Goal: Transaction & Acquisition: Purchase product/service

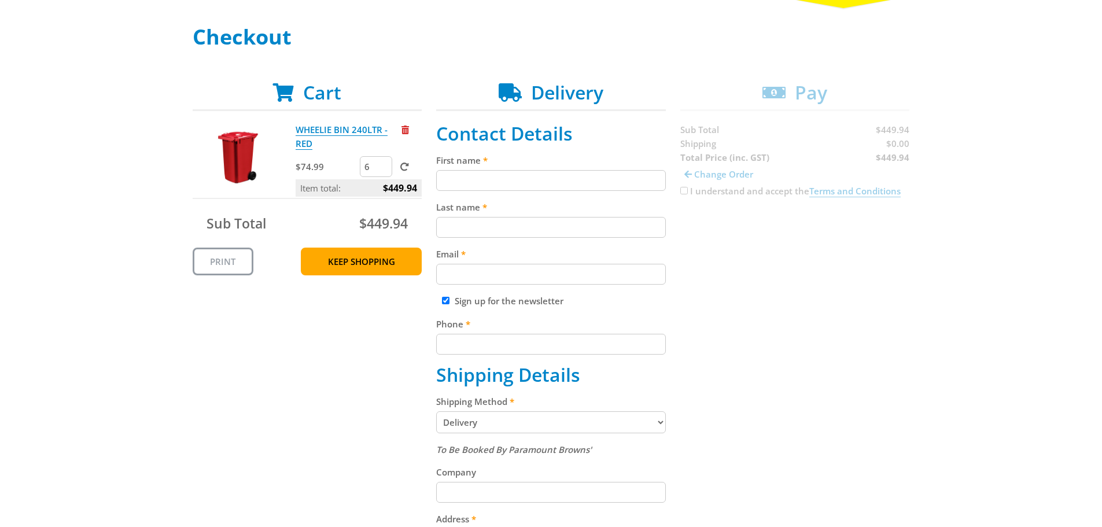
scroll to position [173, 0]
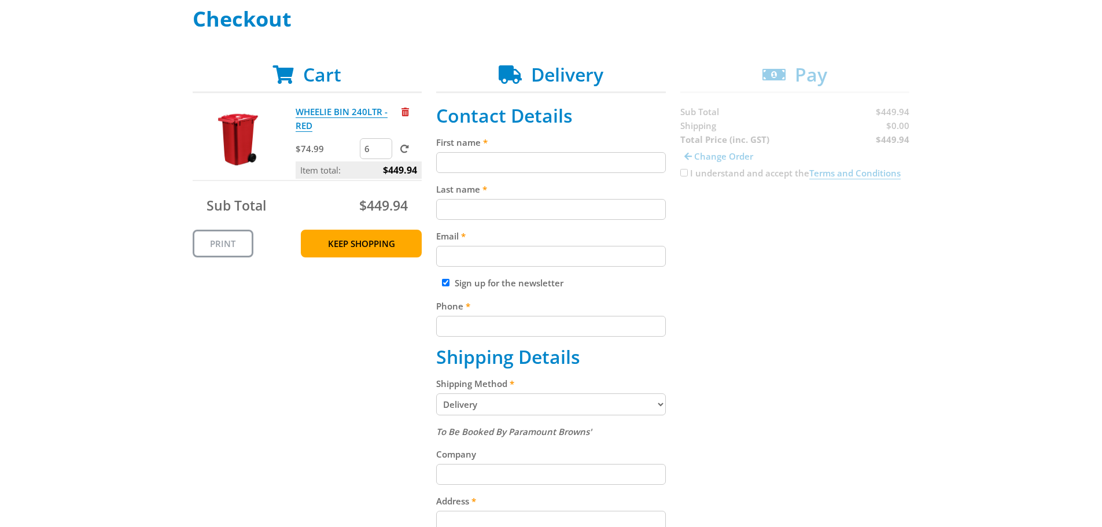
click at [515, 164] on input "First name" at bounding box center [551, 162] width 230 height 21
type input "[PERSON_NAME]"
type input "[PERSON_NAME][EMAIL_ADDRESS][DOMAIN_NAME]"
type input "0883451522"
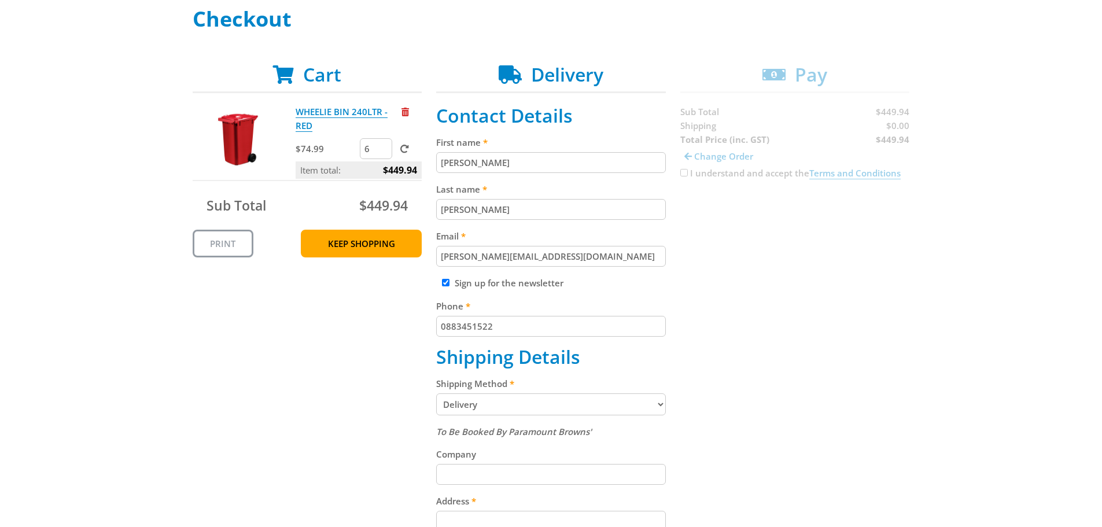
type input "[PERSON_NAME] Agencies"
type input "[STREET_ADDRESS]"
type input "BEVERLEY"
type input "5009"
select select "SA"
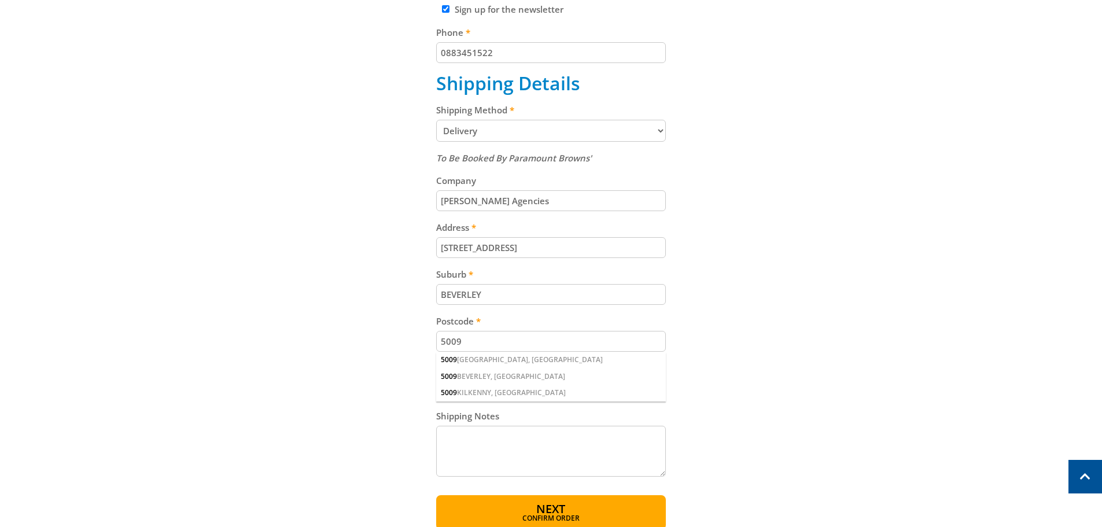
scroll to position [520, 0]
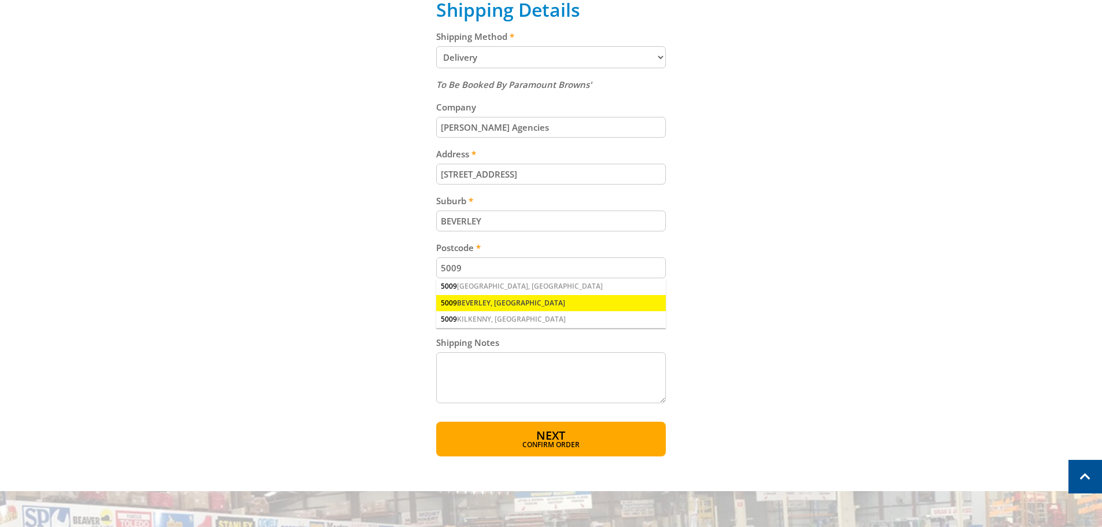
click at [475, 301] on div "5009 BEVERLEY, [GEOGRAPHIC_DATA]" at bounding box center [551, 303] width 230 height 16
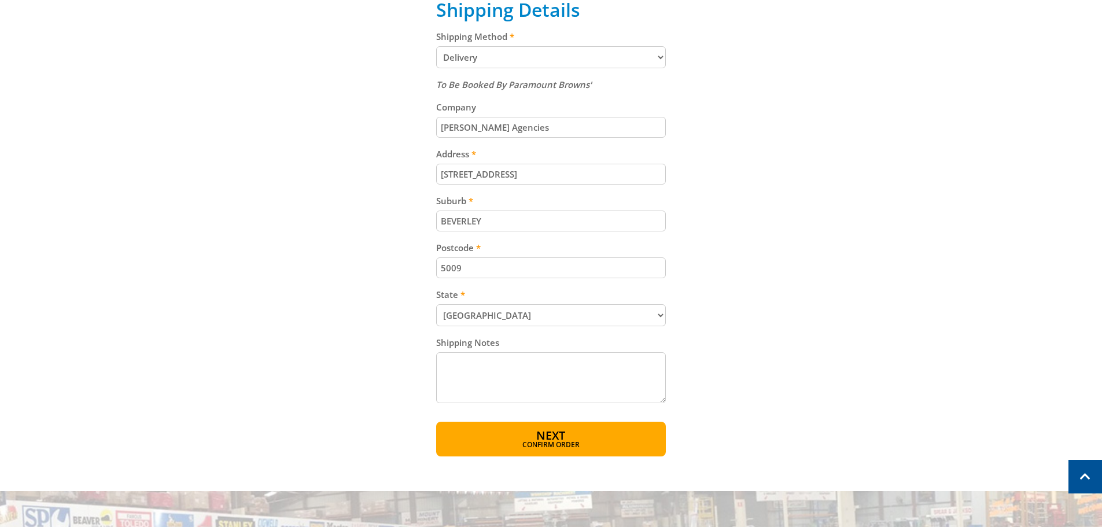
click at [476, 369] on textarea "Shipping Notes" at bounding box center [551, 377] width 230 height 51
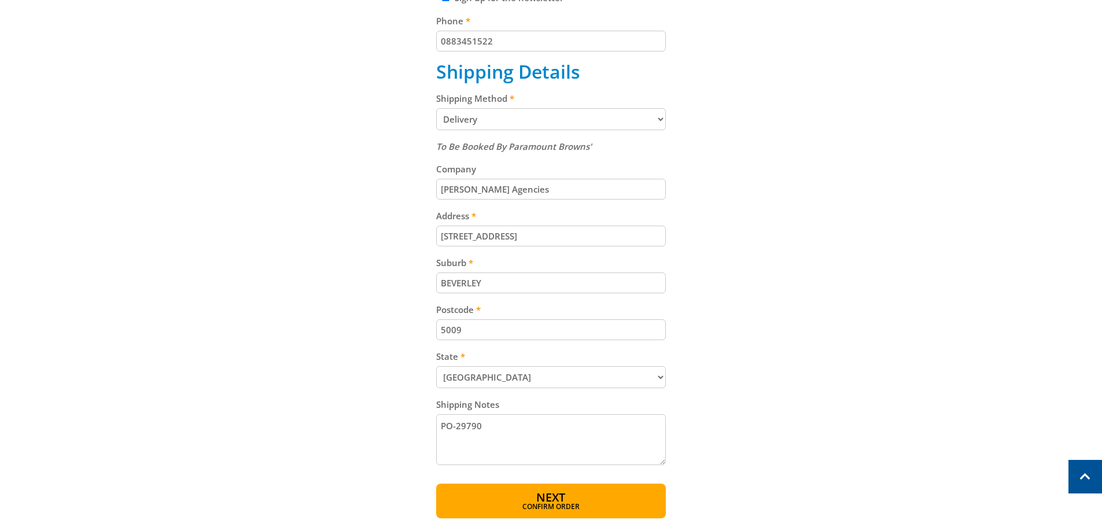
scroll to position [578, 0]
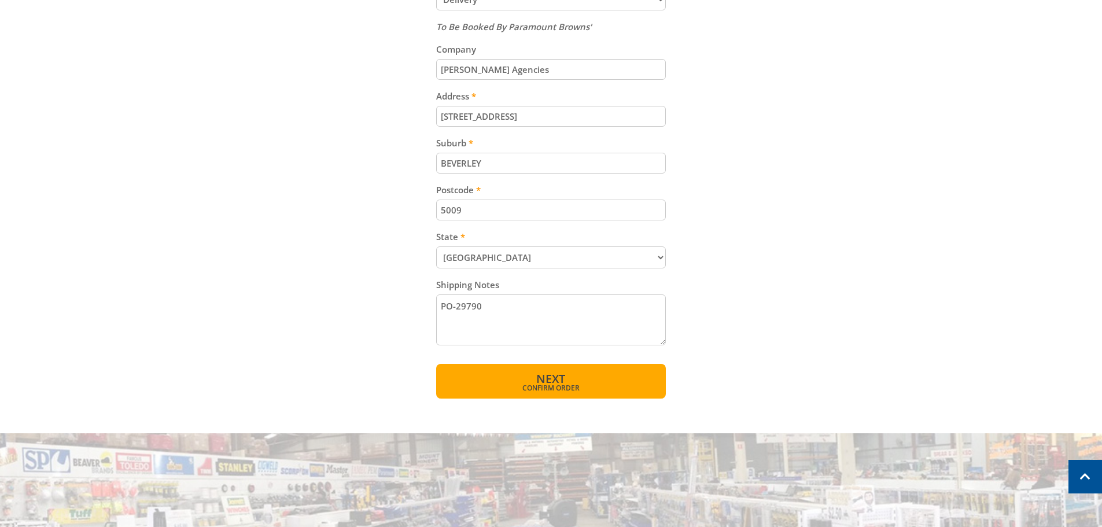
type textarea "PO-29790"
click at [557, 380] on span "Next" at bounding box center [550, 379] width 29 height 16
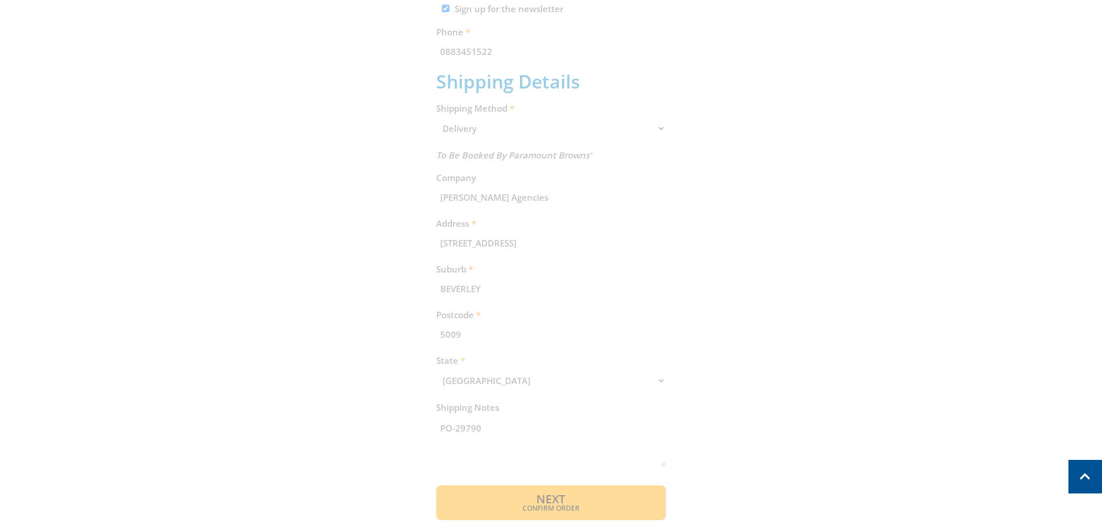
scroll to position [237, 0]
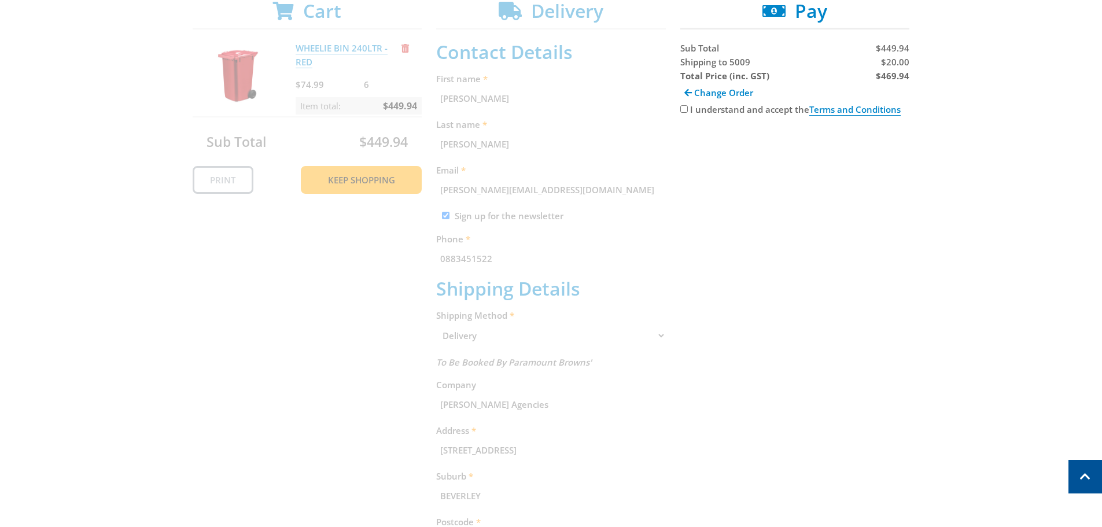
click at [682, 109] on input "I understand and accept the Terms and Conditions" at bounding box center [684, 109] width 8 height 8
checkbox input "true"
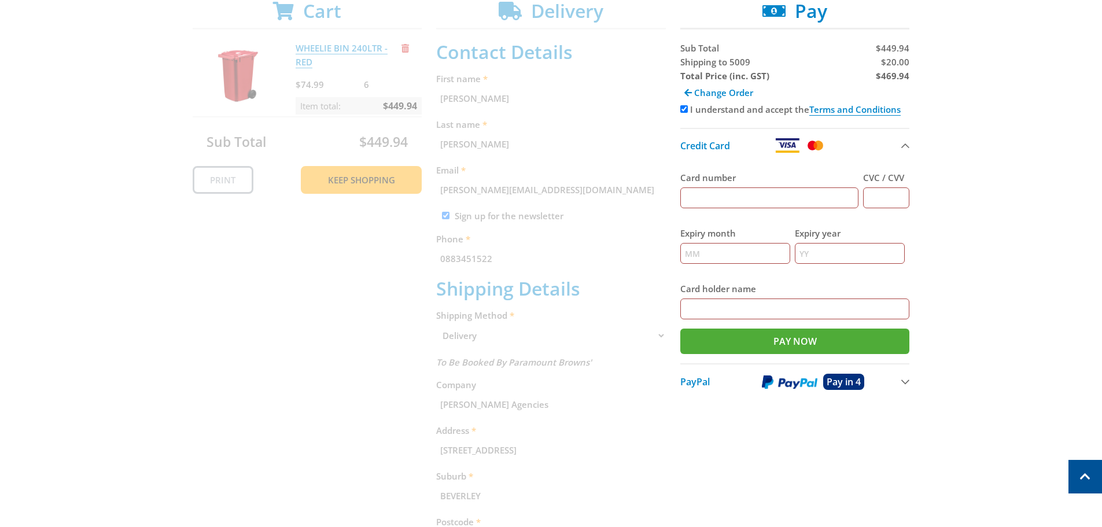
click at [711, 191] on input "Card number" at bounding box center [769, 197] width 179 height 21
type input "[CREDIT_CARD_NUMBER]"
click at [880, 203] on input "CVC / CVV" at bounding box center [886, 197] width 46 height 21
type input "526"
click at [760, 259] on input "Expiry month" at bounding box center [735, 253] width 110 height 21
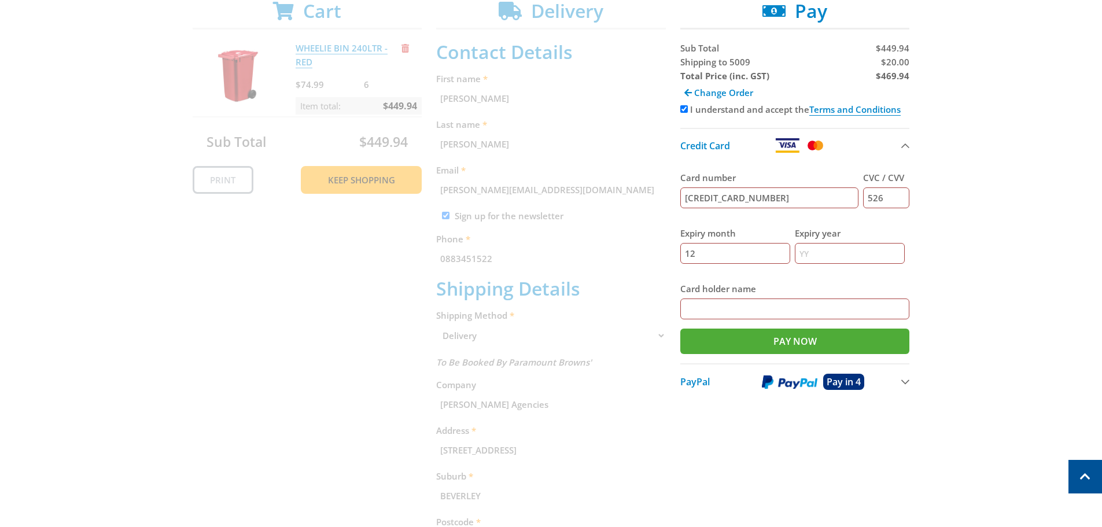
type input "12"
click at [857, 257] on input "Expiry year" at bounding box center [849, 253] width 110 height 21
type input "25"
click at [742, 309] on input "Card holder name" at bounding box center [795, 308] width 230 height 21
type input "[PERSON_NAME]"
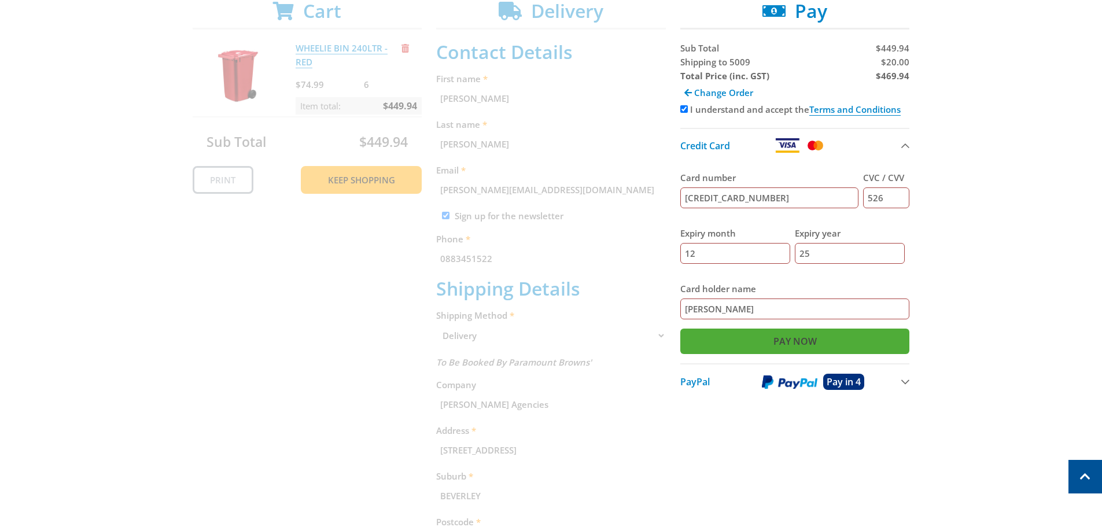
click at [799, 341] on input "Pay Now" at bounding box center [795, 340] width 230 height 25
type input "Paying..."
